Goal: Information Seeking & Learning: Learn about a topic

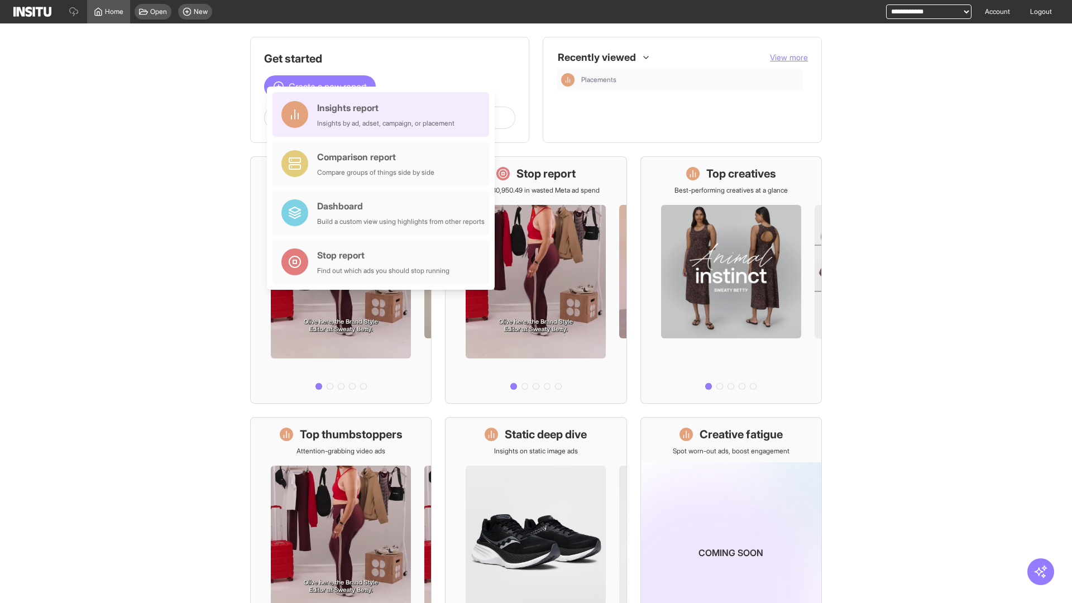
click at [383, 114] on div "Insights report Insights by ad, adset, campaign, or placement" at bounding box center [385, 114] width 137 height 27
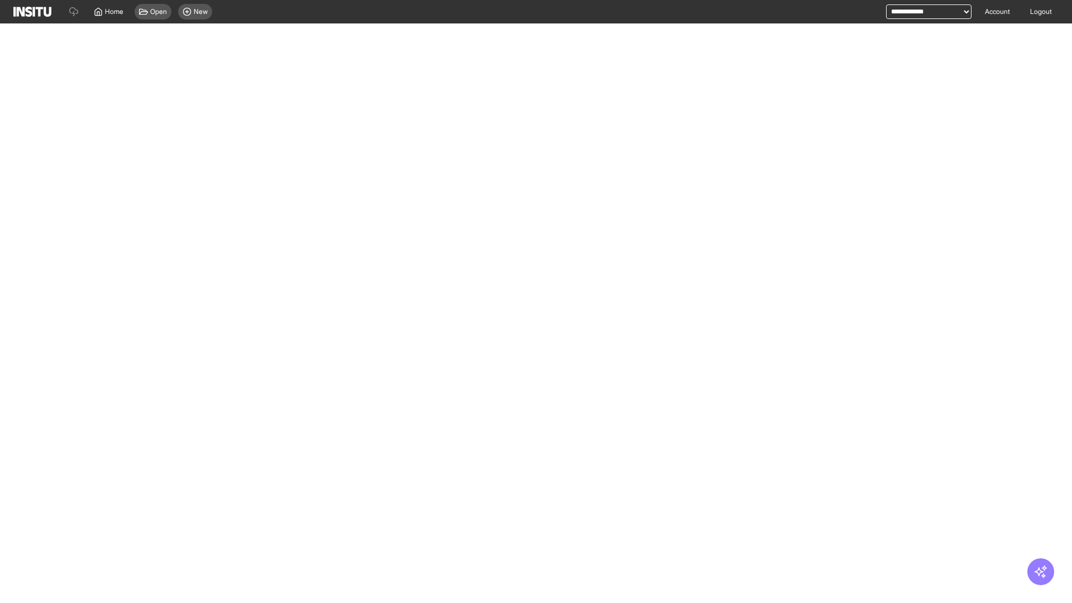
select select "**"
